Goal: Information Seeking & Learning: Check status

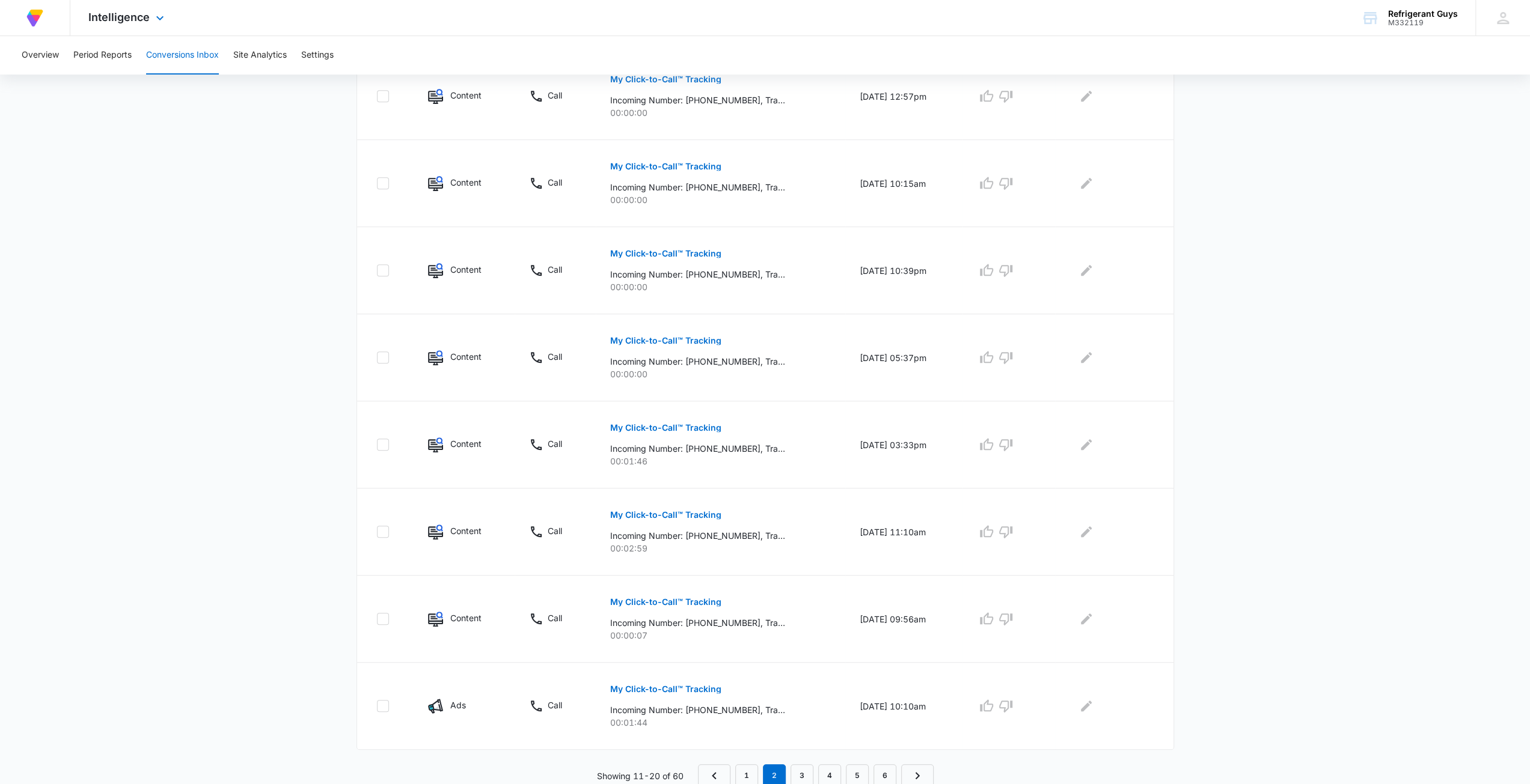
drag, startPoint x: 22, startPoint y: 15, endPoint x: 33, endPoint y: 16, distance: 11.0
click at [23, 16] on div "At Volusion, we work hard to [PERSON_NAME] a great work environment where every…" at bounding box center [35, 17] width 33 height 35
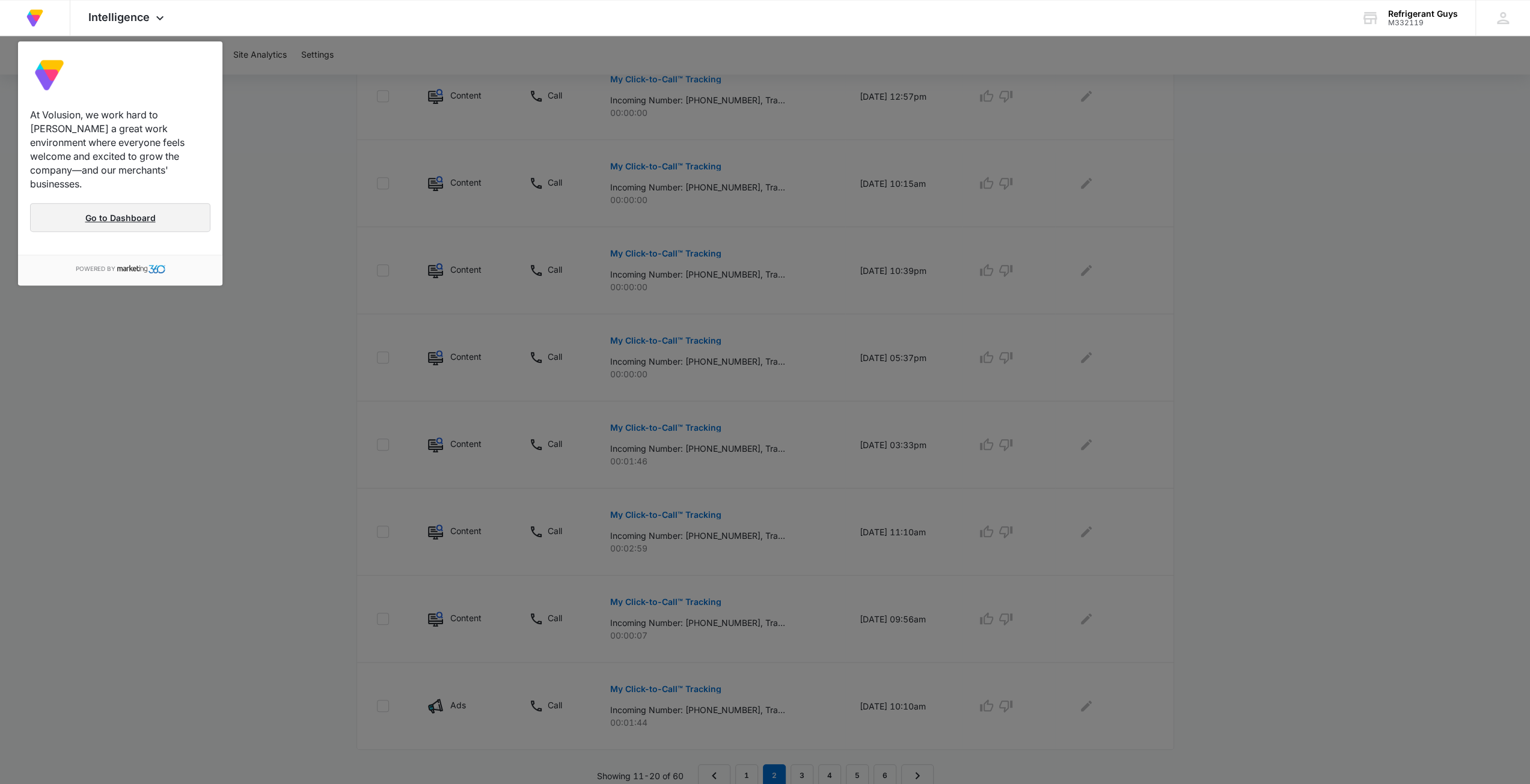
click at [166, 208] on link "Go to Dashboard" at bounding box center [120, 217] width 180 height 29
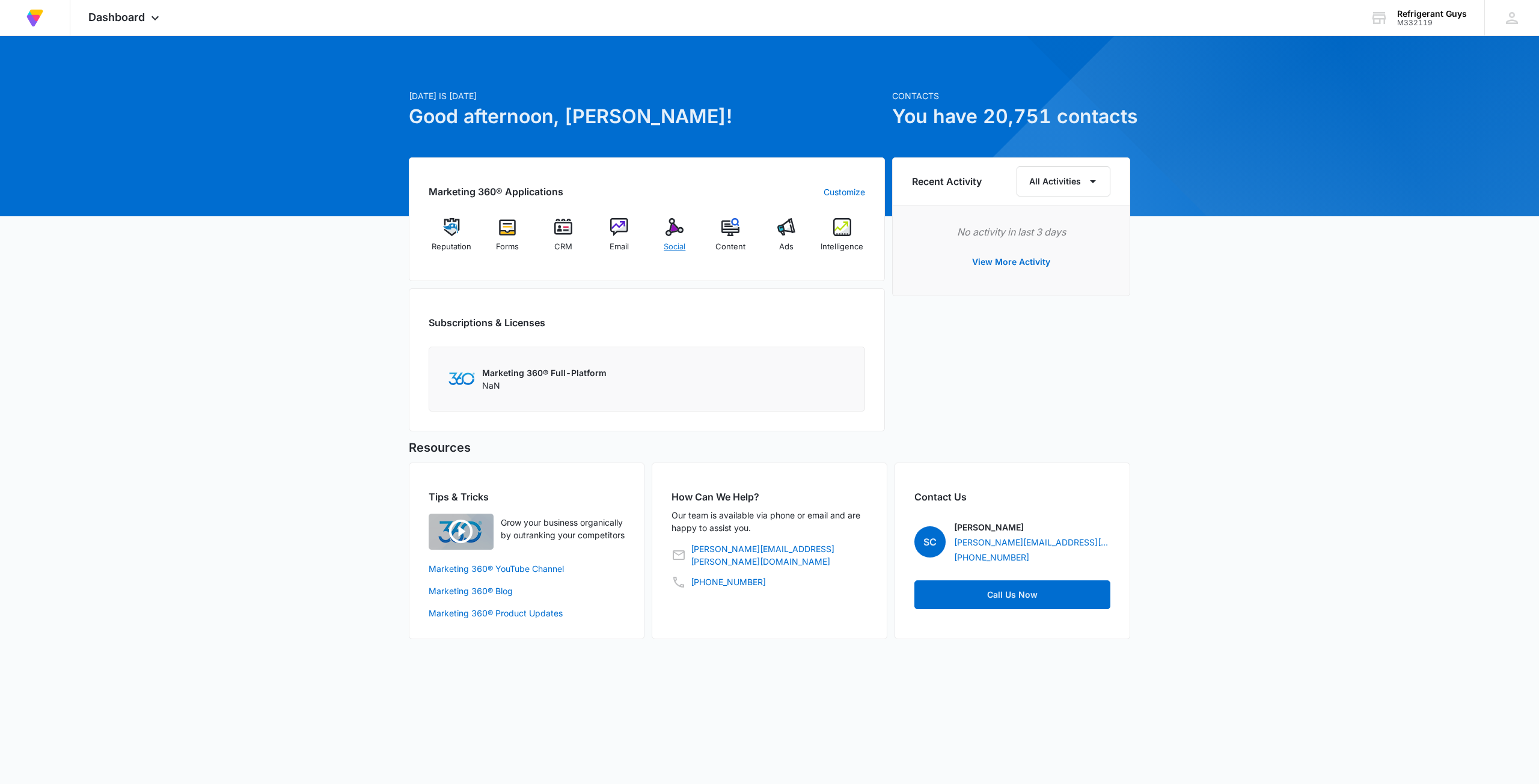
click at [683, 235] on img at bounding box center [674, 227] width 18 height 18
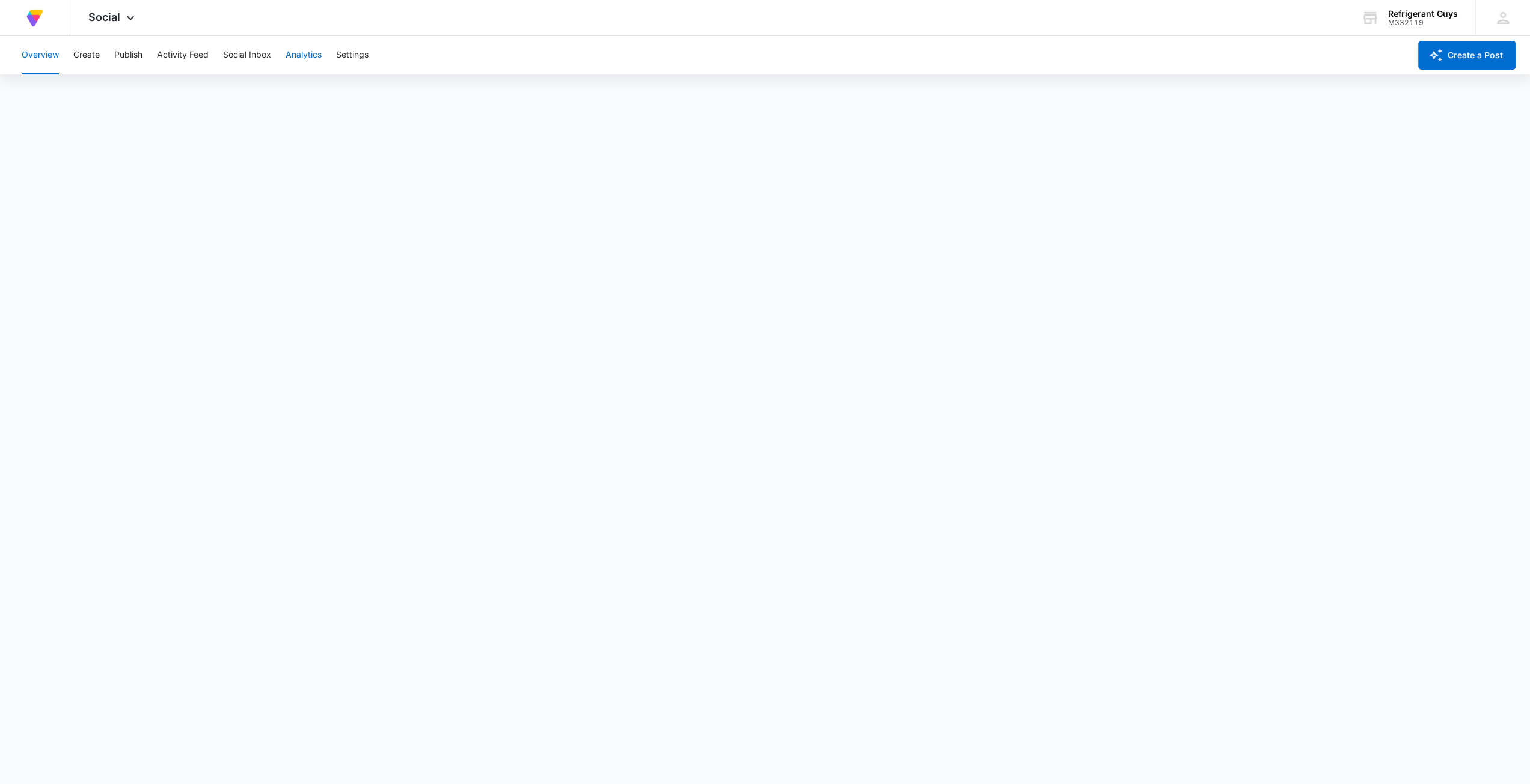
click at [302, 56] on button "Analytics" at bounding box center [303, 55] width 36 height 38
click at [251, 85] on div "Account Post Insights Community Hashtag Content Tag Ad Analytics Reports" at bounding box center [764, 92] width 1501 height 33
click at [170, 93] on button "Community" at bounding box center [168, 92] width 44 height 33
click at [112, 95] on button "Insights" at bounding box center [116, 92] width 31 height 33
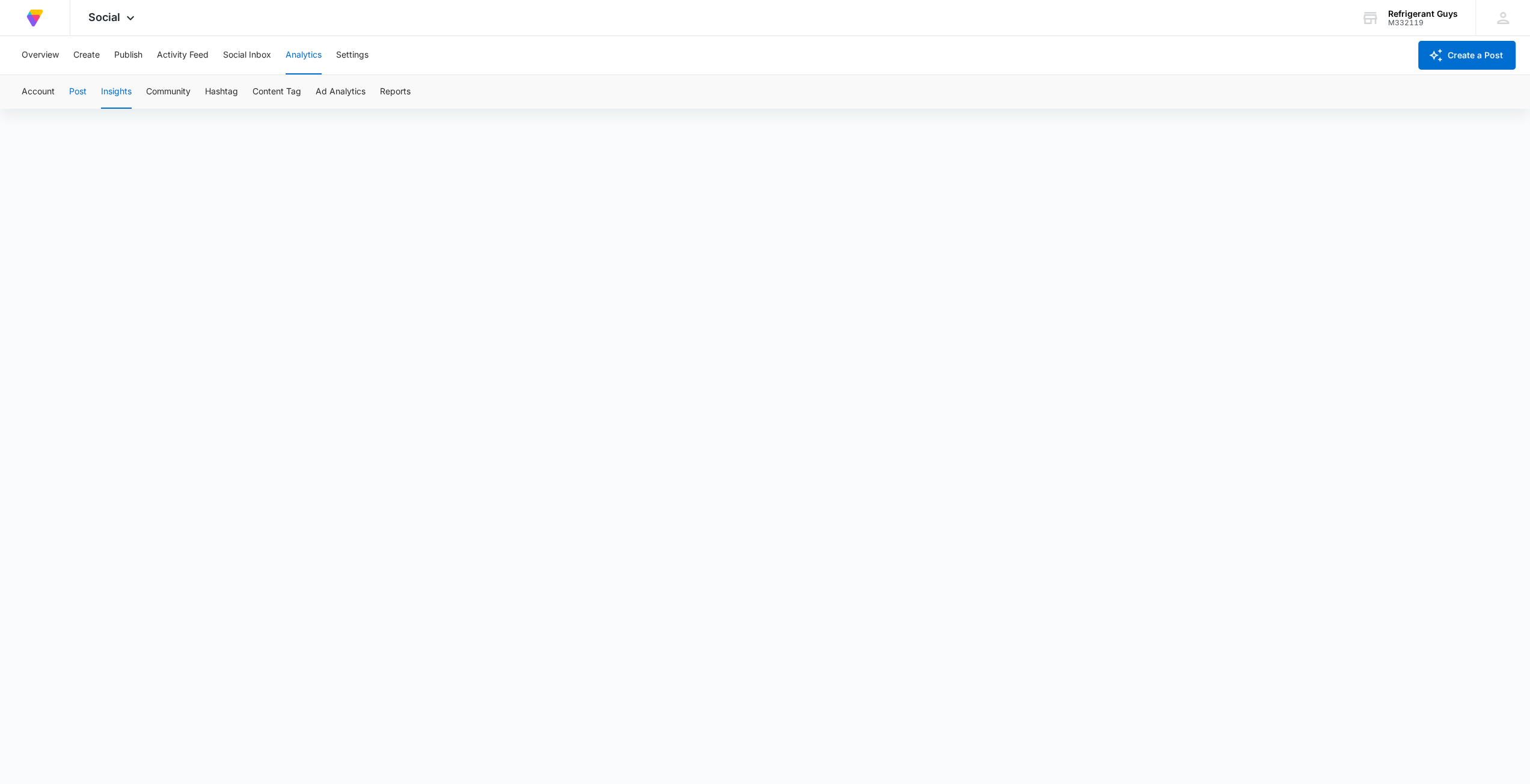
click at [76, 93] on button "Post" at bounding box center [78, 92] width 17 height 33
click at [40, 96] on button "Account" at bounding box center [38, 92] width 33 height 33
